Goal: Transaction & Acquisition: Purchase product/service

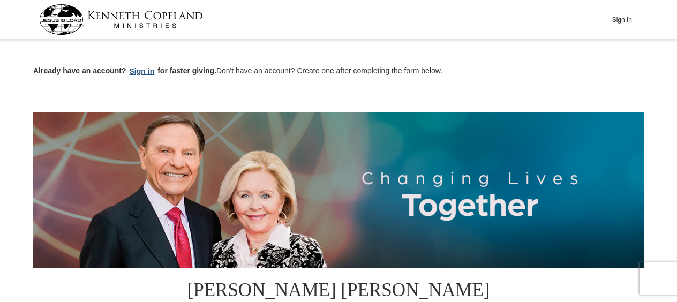
click at [139, 71] on button "Sign in" at bounding box center [142, 71] width 32 height 12
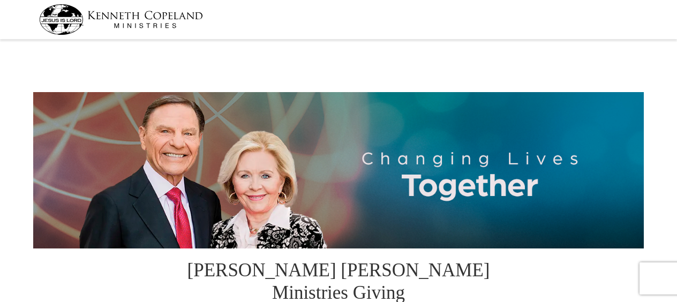
select select "CA"
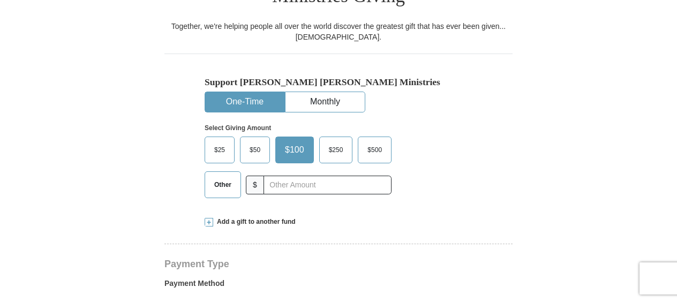
scroll to position [299, 0]
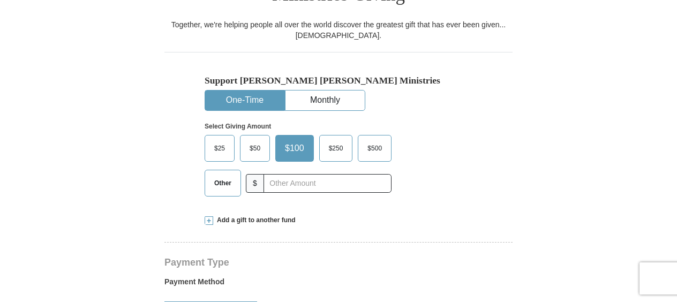
click at [224, 175] on span "Other" at bounding box center [223, 183] width 28 height 16
click at [0, 0] on input "Other" at bounding box center [0, 0] width 0 height 0
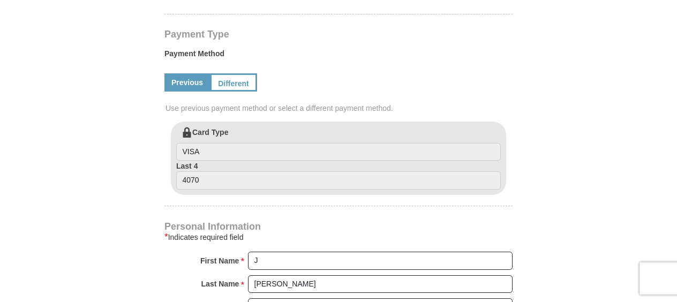
scroll to position [527, 0]
type input "605.00"
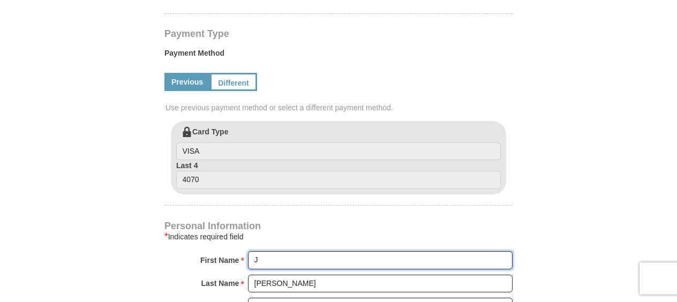
click at [301, 251] on input "J" at bounding box center [380, 260] width 265 height 18
type input "[PERSON_NAME]"
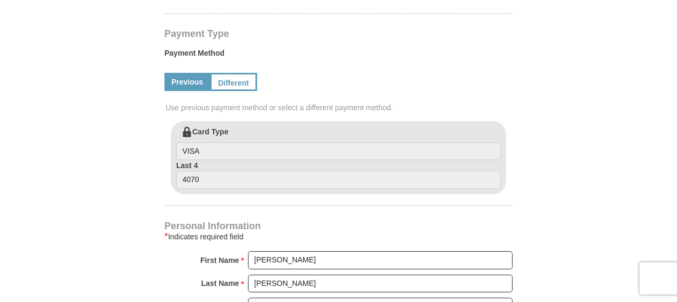
click at [123, 234] on form "[PERSON_NAME] [PERSON_NAME] Ministries Giving Together, we're helping people al…" at bounding box center [338, 107] width 611 height 1184
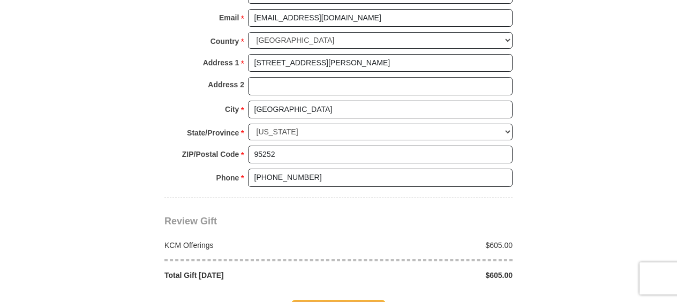
scroll to position [899, 0]
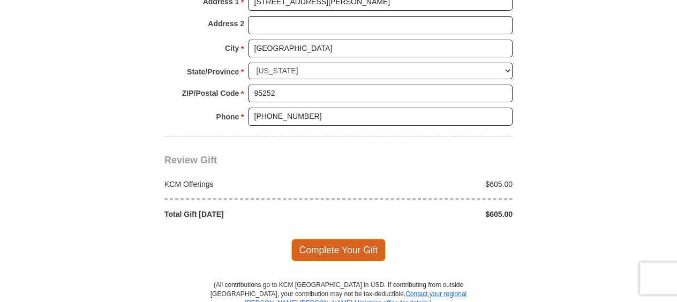
click at [335, 239] on span "Complete Your Gift" at bounding box center [339, 250] width 95 height 23
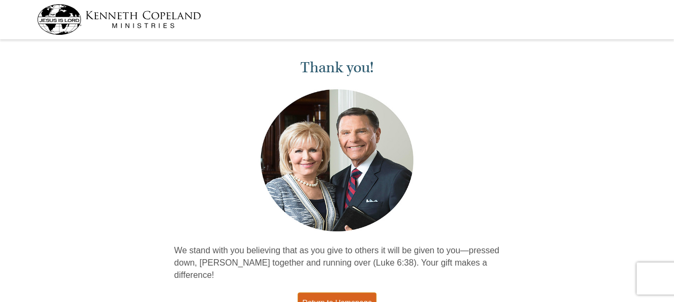
click at [331, 293] on link "Return to Homepage" at bounding box center [336, 303] width 79 height 21
